Goal: Task Accomplishment & Management: Manage account settings

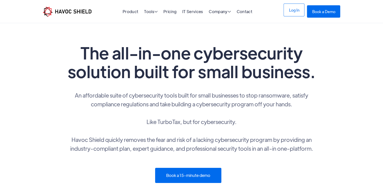
click at [287, 9] on link "Log In" at bounding box center [294, 10] width 21 height 13
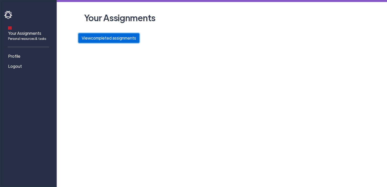
click at [103, 35] on button "View completed assignments" at bounding box center [108, 38] width 61 height 10
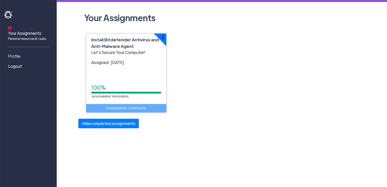
click at [15, 53] on span "Profile" at bounding box center [14, 56] width 12 height 6
